Goal: Check status: Check status

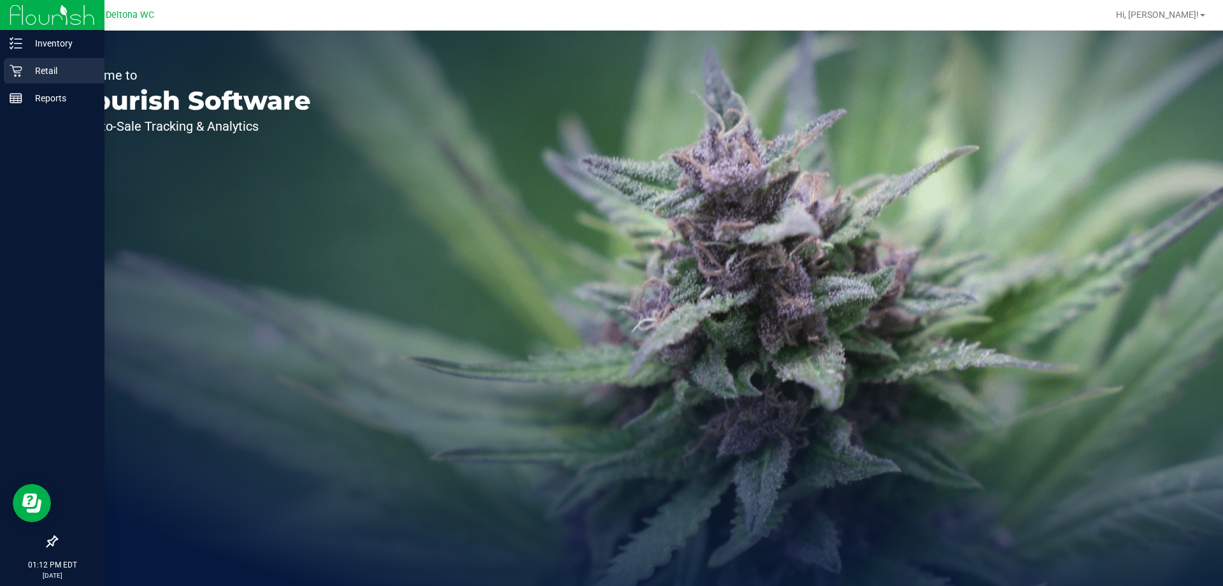
click at [16, 61] on div "Retail" at bounding box center [54, 70] width 101 height 25
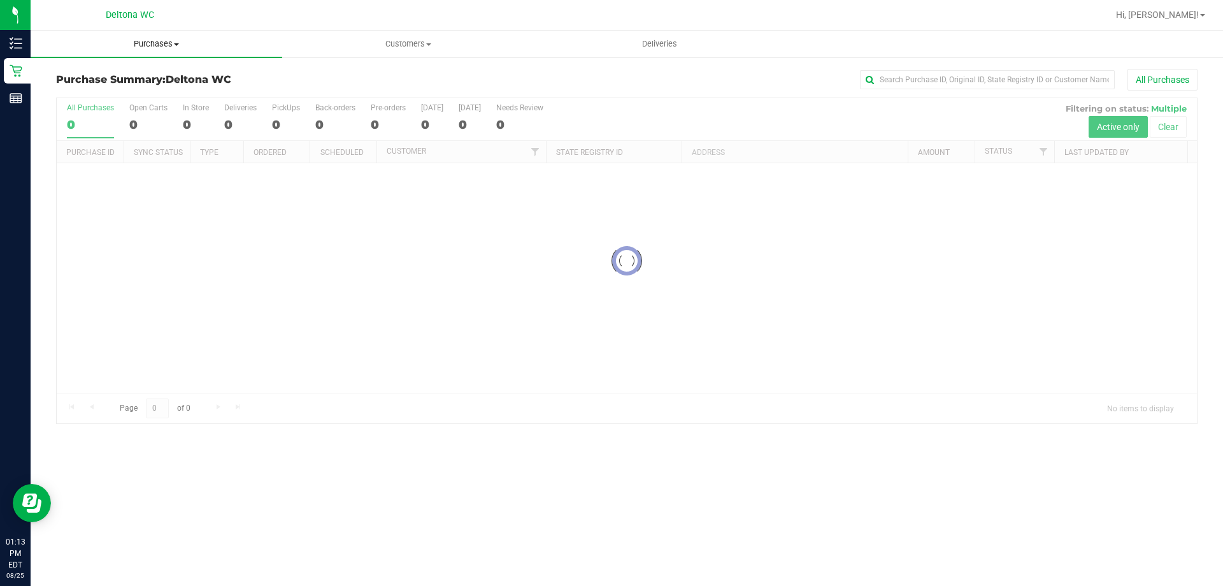
click at [169, 37] on uib-tab-heading "Purchases Summary of purchases Fulfillment All purchases" at bounding box center [157, 44] width 252 height 27
click at [165, 48] on span "Purchases" at bounding box center [157, 43] width 252 height 11
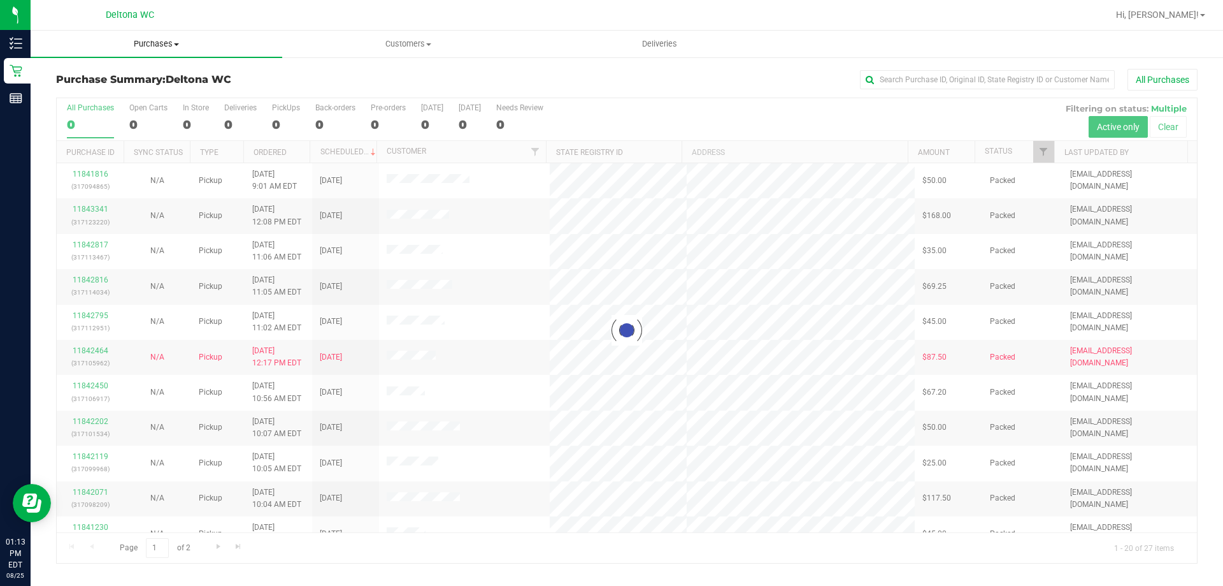
click at [165, 48] on span "Purchases" at bounding box center [157, 43] width 252 height 11
click at [110, 97] on li "Fulfillment" at bounding box center [157, 92] width 252 height 15
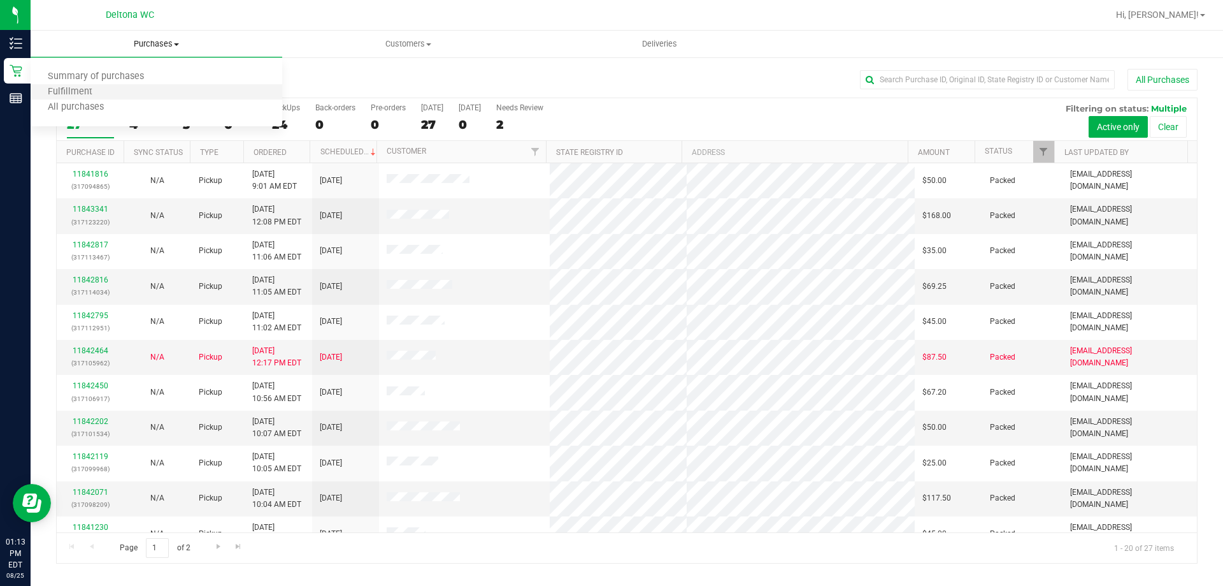
click at [150, 85] on li "Fulfillment" at bounding box center [157, 92] width 252 height 15
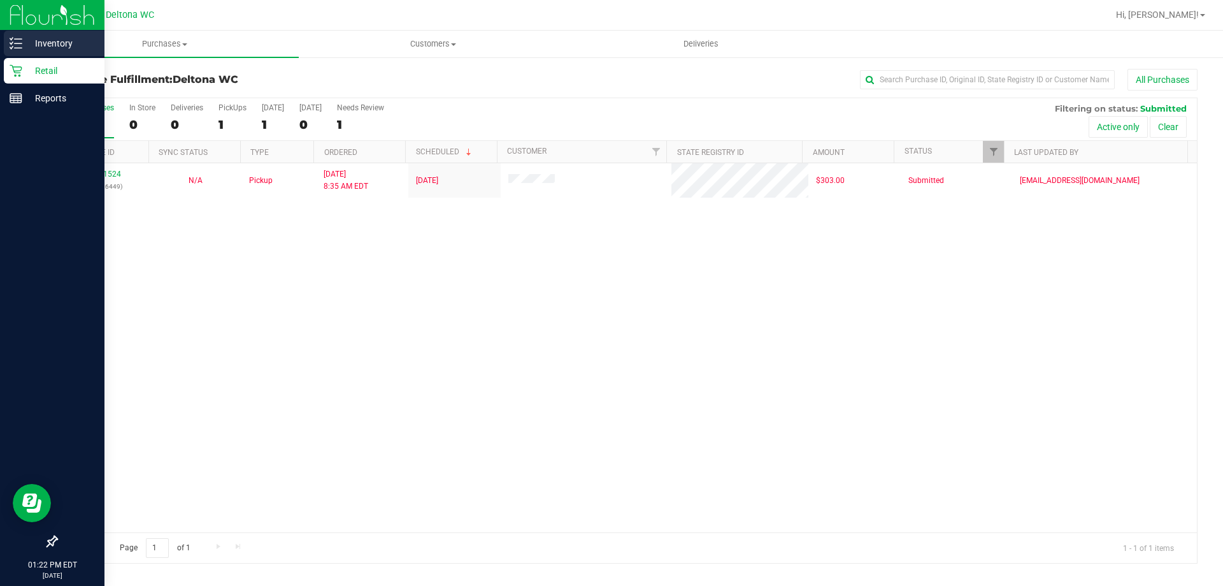
click at [36, 38] on p "Inventory" at bounding box center [60, 43] width 76 height 15
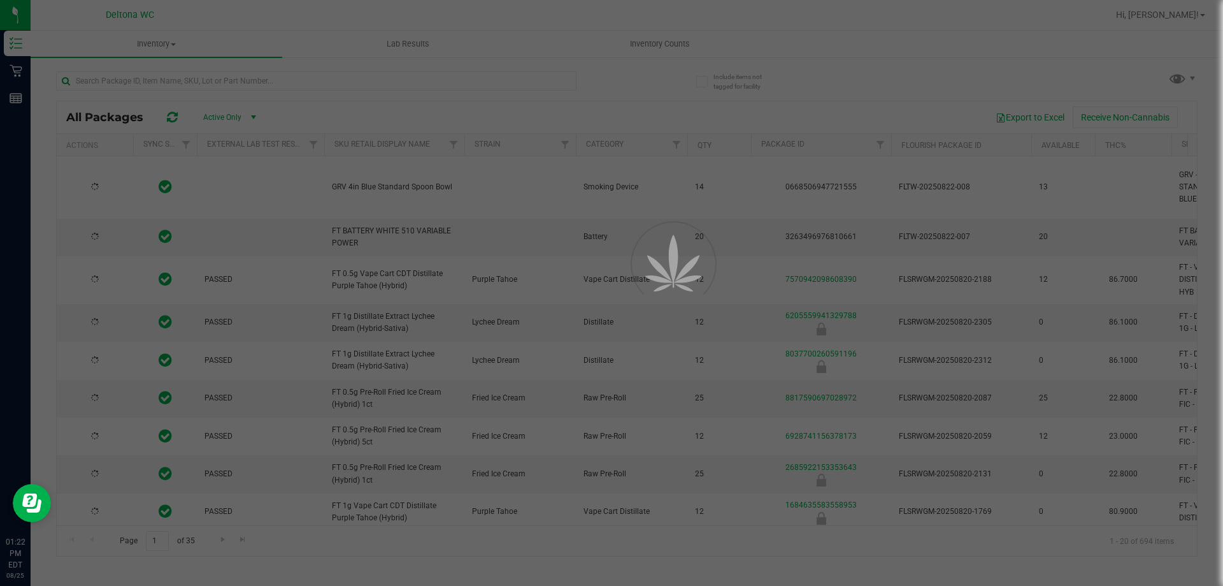
click at [260, 85] on div at bounding box center [611, 293] width 1223 height 586
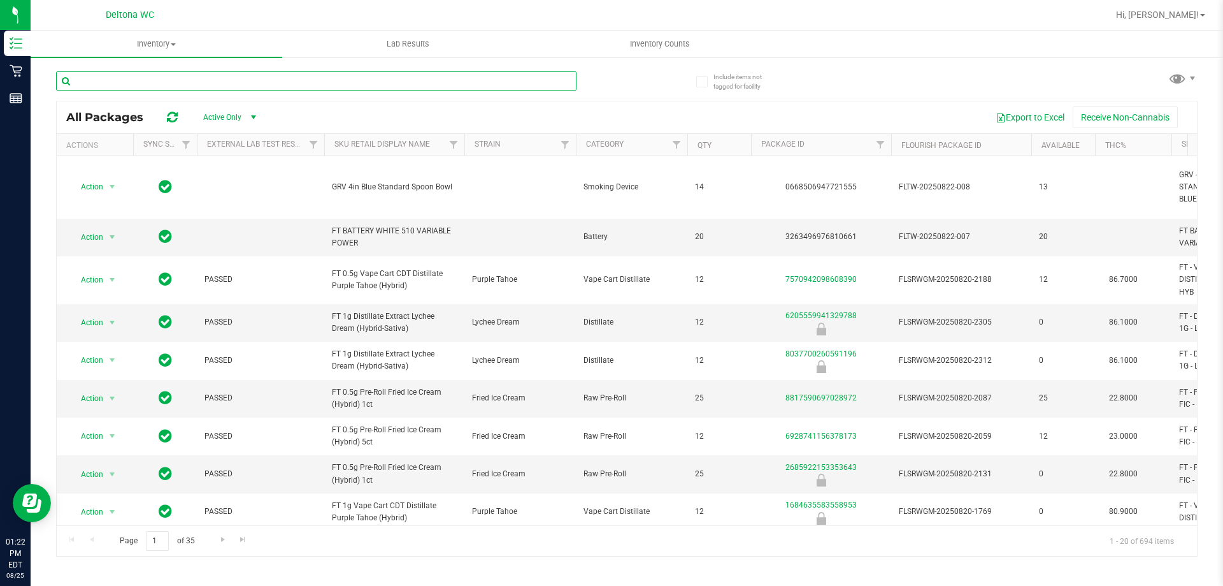
click at [260, 85] on input "text" at bounding box center [316, 80] width 521 height 19
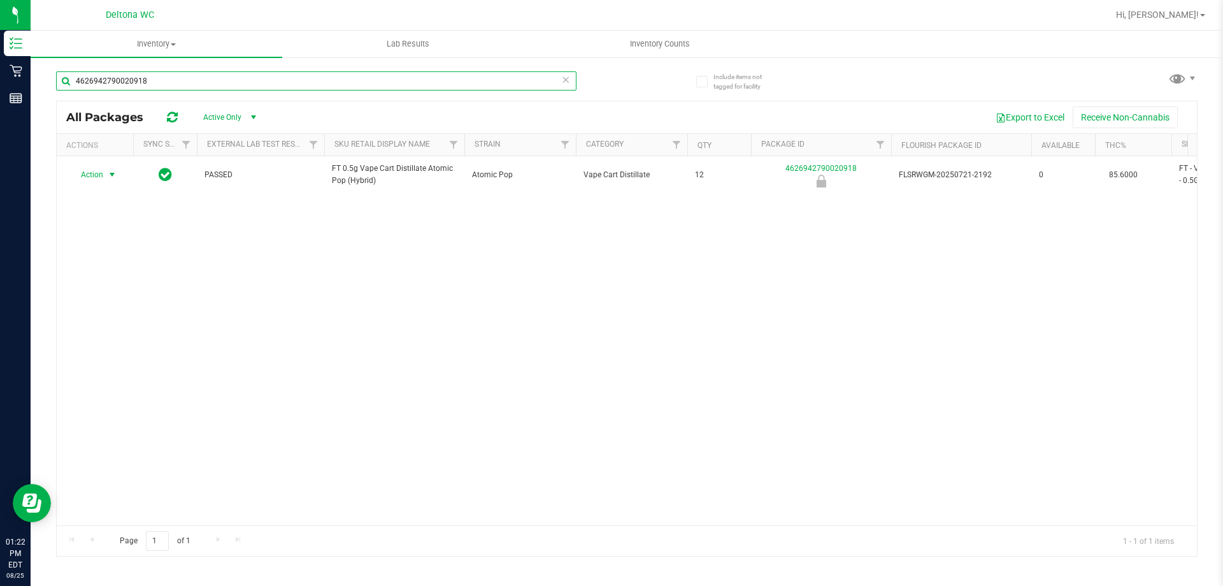
type input "4626942790020918"
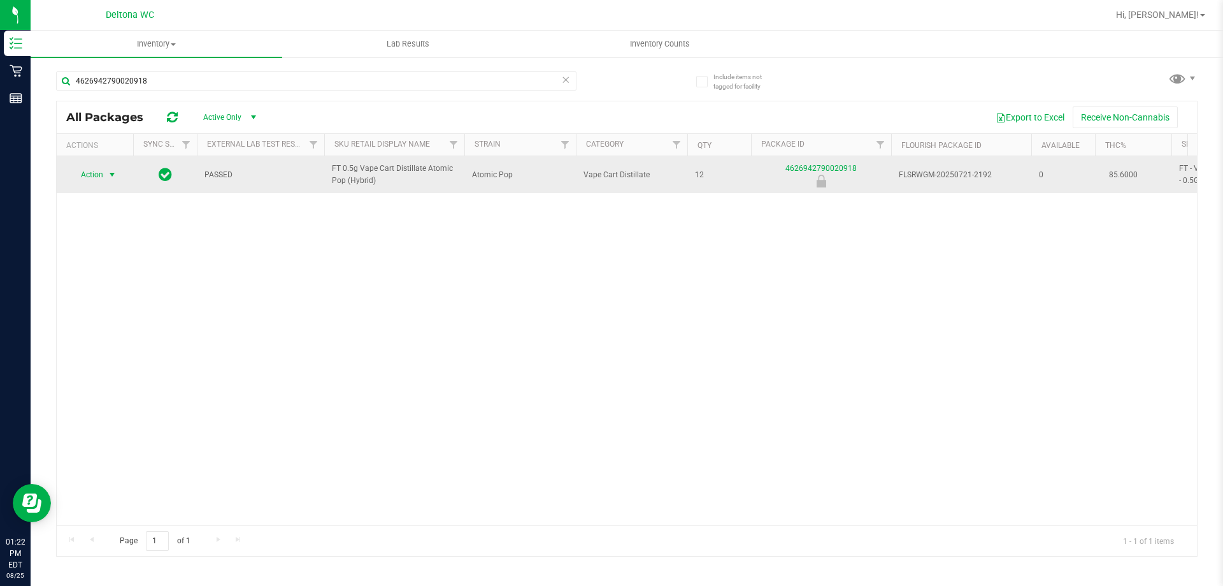
click at [100, 175] on span "Action" at bounding box center [86, 175] width 34 height 18
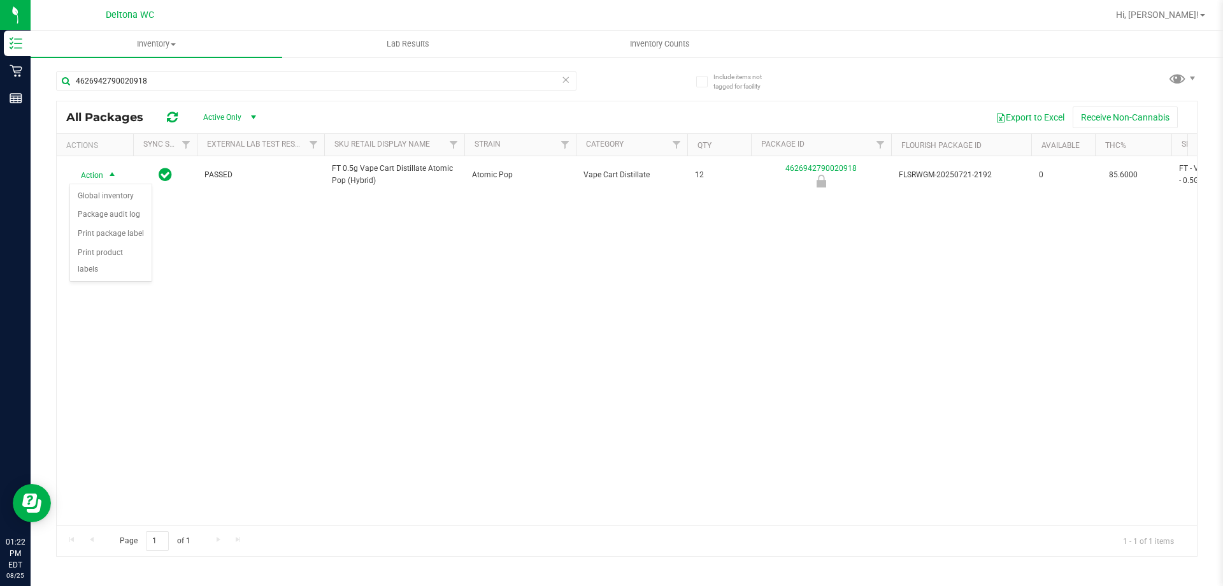
click at [292, 305] on div "Action Action Global inventory Package audit log Print package label Print prod…" at bounding box center [627, 340] width 1141 height 369
